Goal: Information Seeking & Learning: Learn about a topic

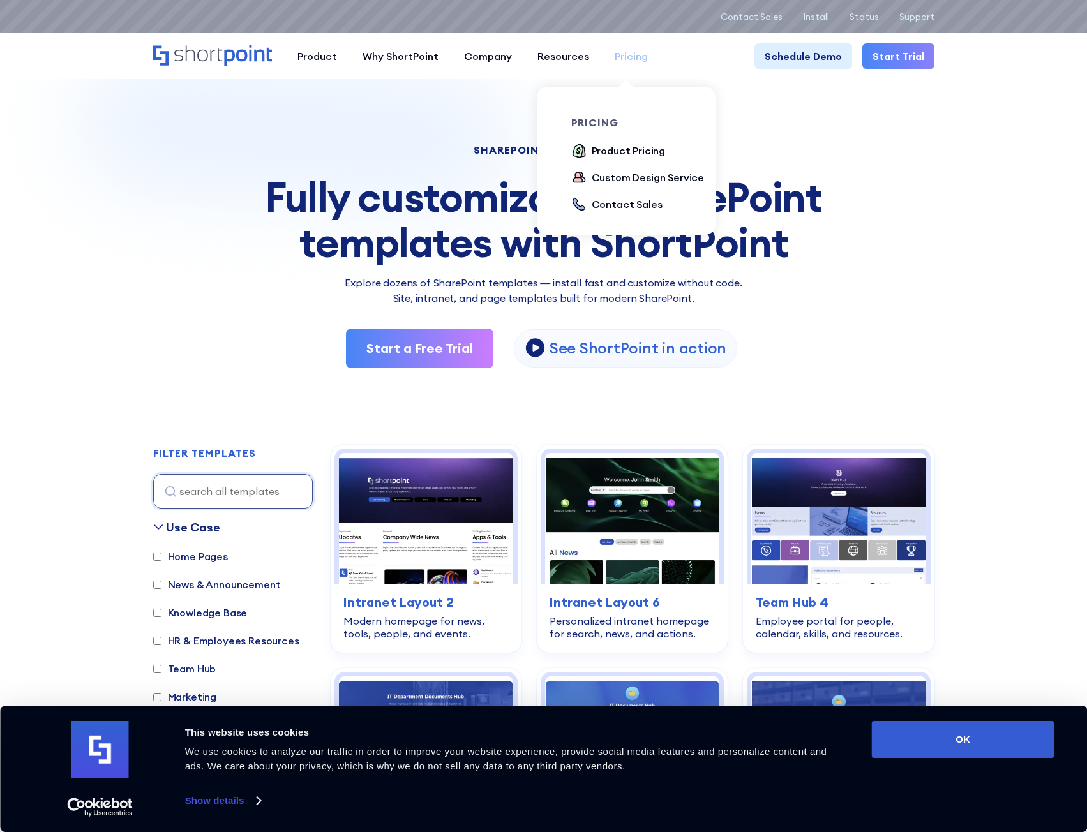
click at [632, 52] on div "Pricing" at bounding box center [631, 56] width 33 height 15
click at [617, 154] on div "Product Pricing" at bounding box center [629, 150] width 74 height 15
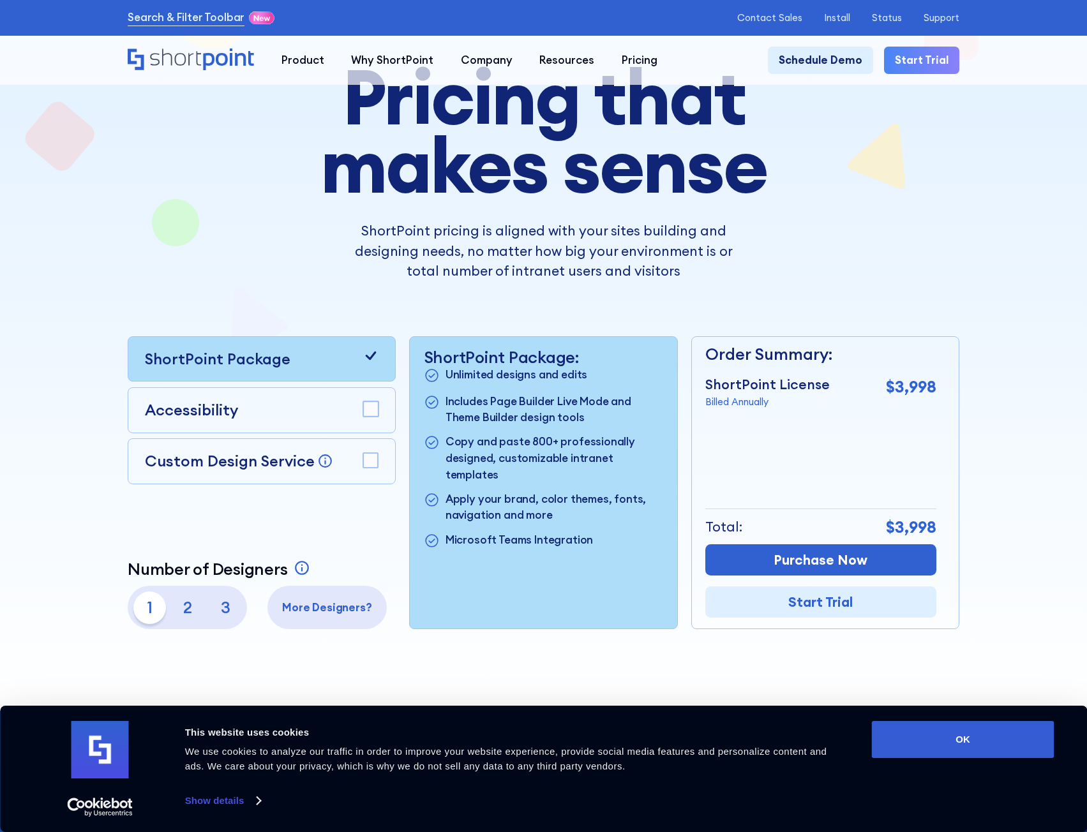
scroll to position [192, 0]
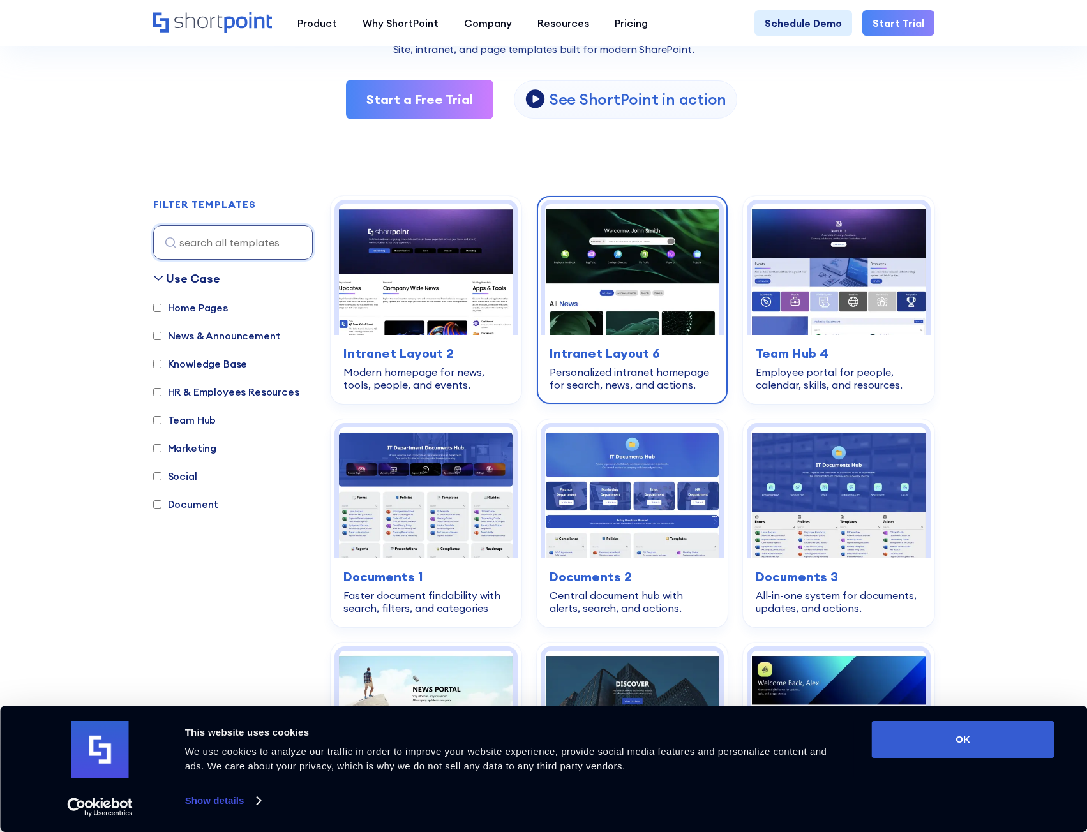
scroll to position [511, 0]
